Goal: Find specific page/section: Find specific page/section

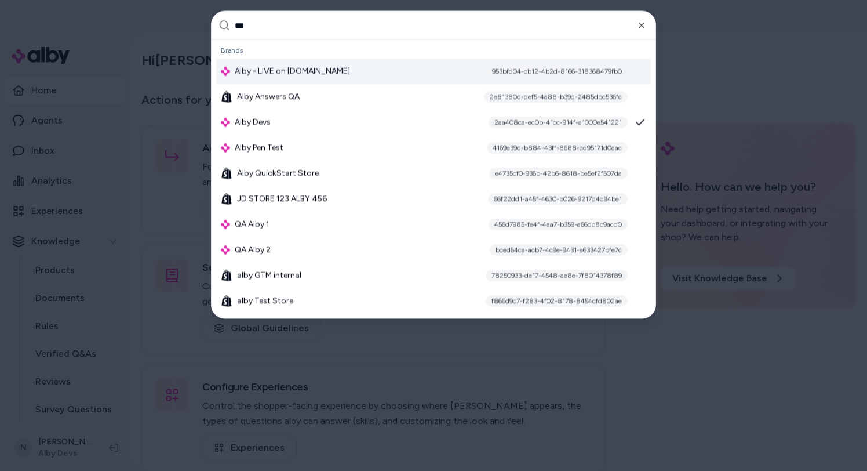
type input "****"
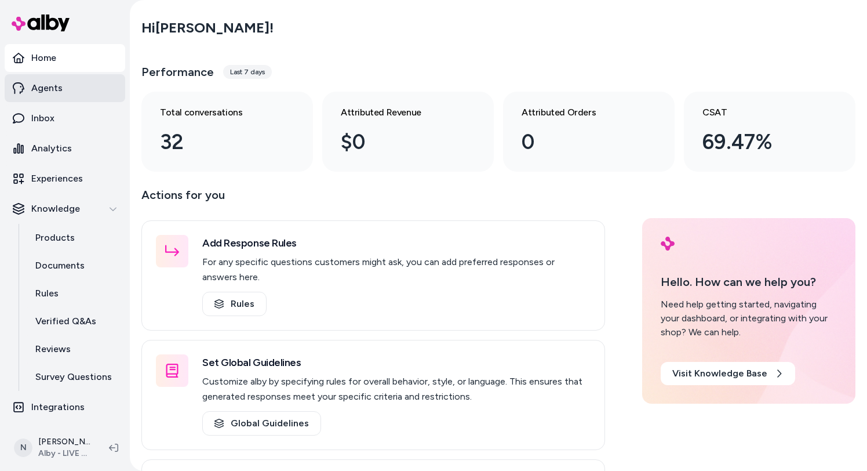
click at [86, 92] on link "Agents" at bounding box center [65, 88] width 121 height 28
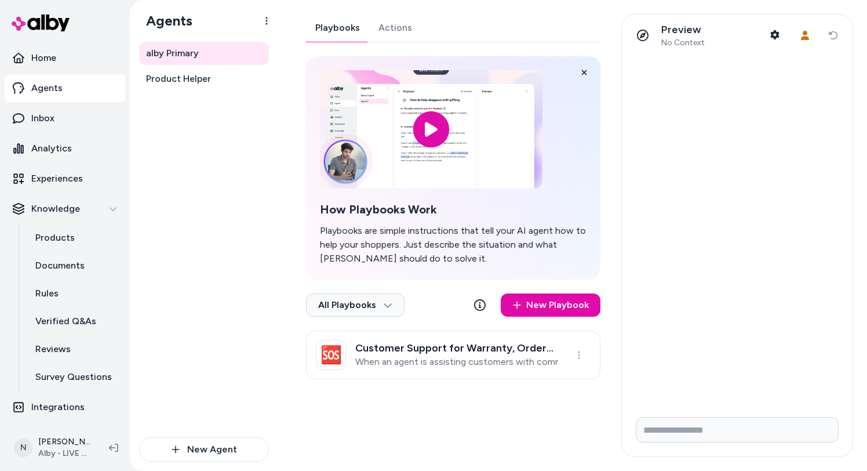
click at [394, 23] on link "Actions" at bounding box center [395, 28] width 52 height 28
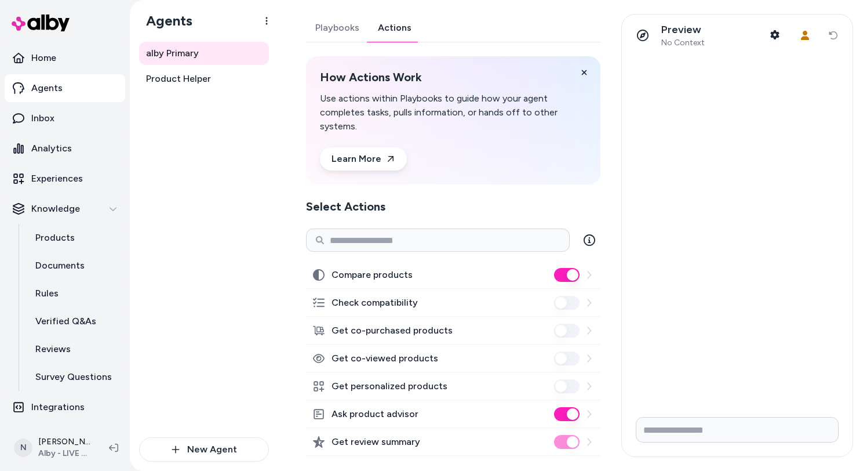
click at [480, 25] on div "Playbooks Actions" at bounding box center [453, 28] width 295 height 28
